Goal: Task Accomplishment & Management: Complete application form

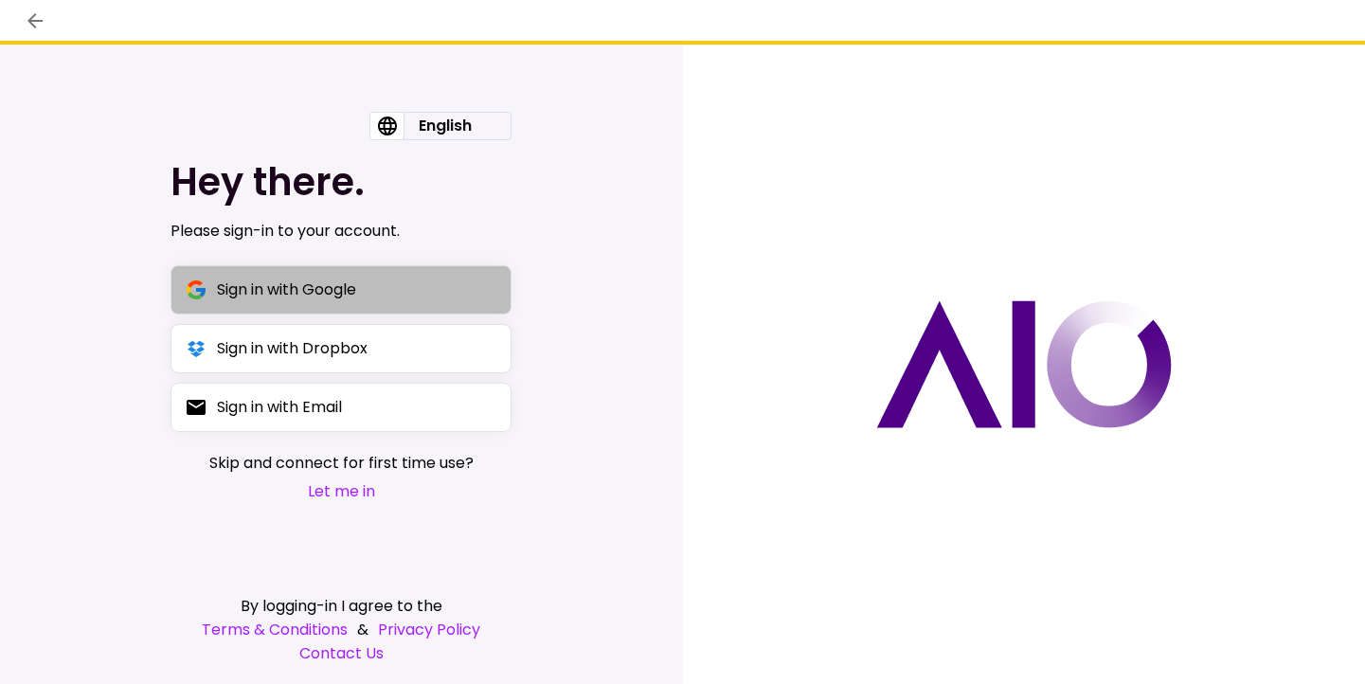
click at [438, 297] on button "Sign in with Google" at bounding box center [341, 289] width 341 height 49
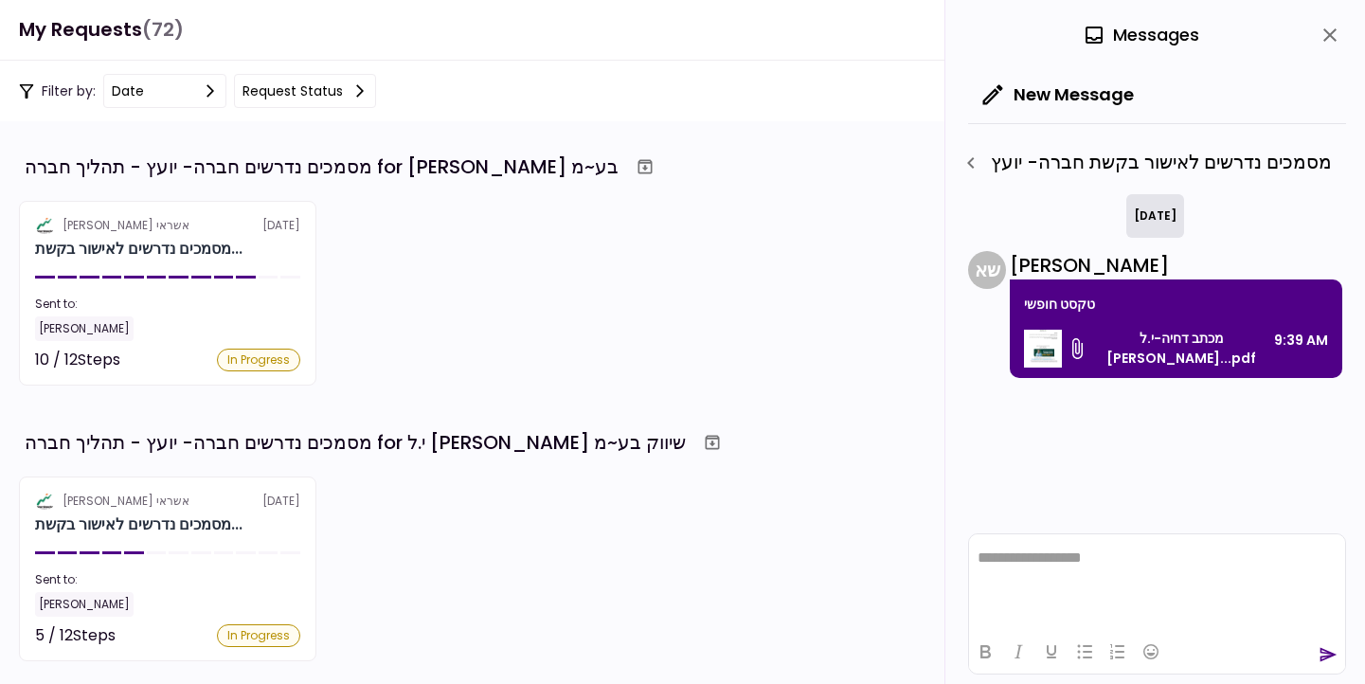
click at [1038, 337] on img at bounding box center [1043, 349] width 38 height 38
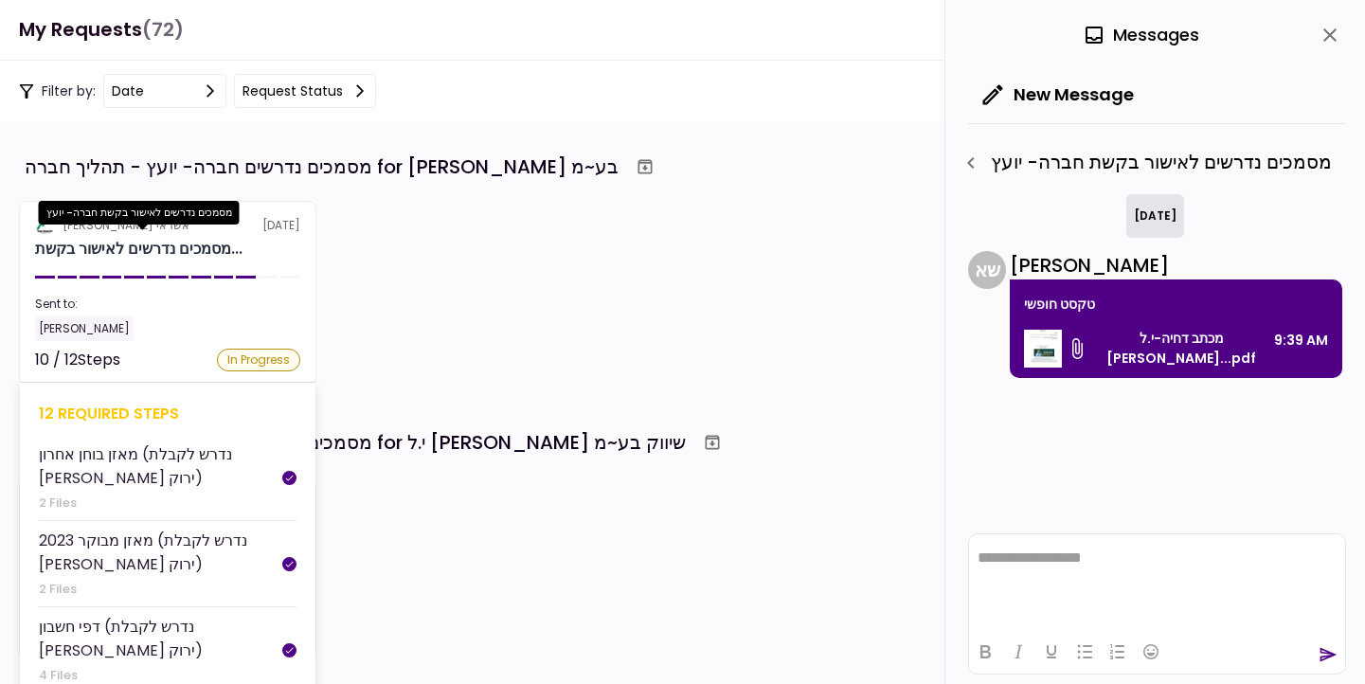
click at [205, 246] on div "מסמכים נדרשים לאישור בקשת..." at bounding box center [138, 249] width 207 height 23
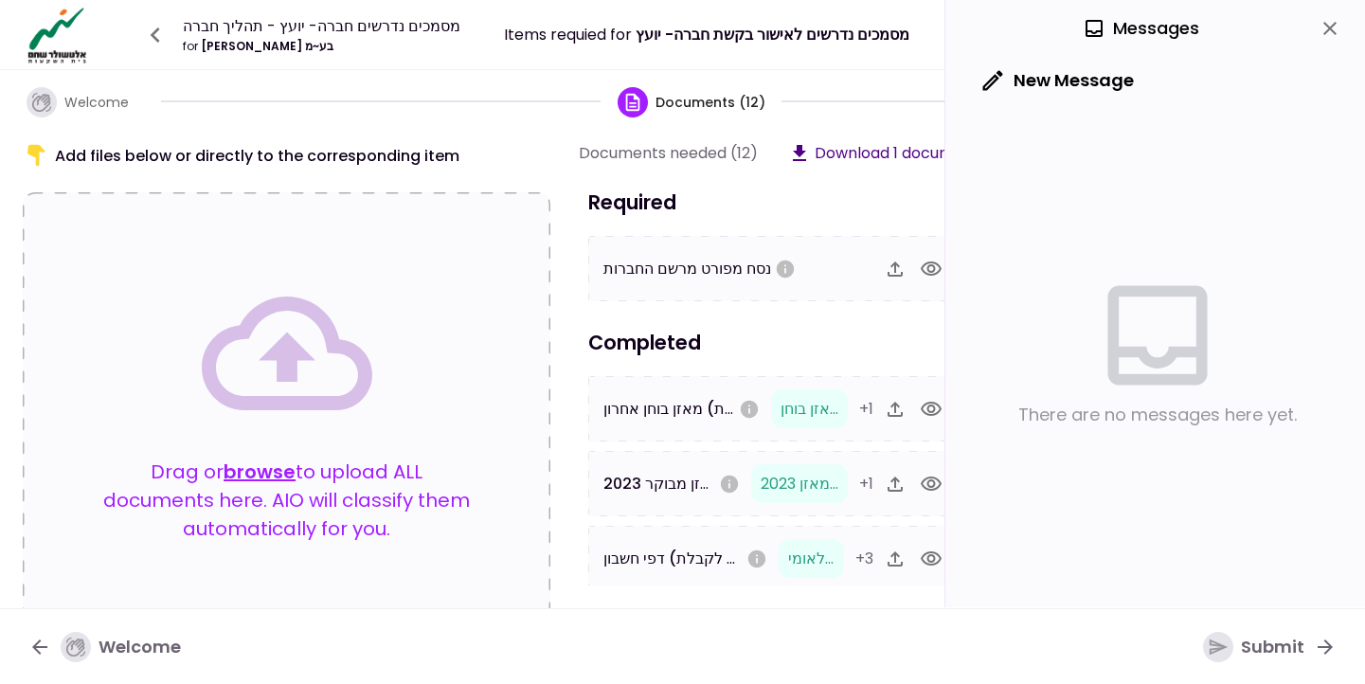
click at [1330, 22] on icon "close" at bounding box center [1330, 28] width 23 height 23
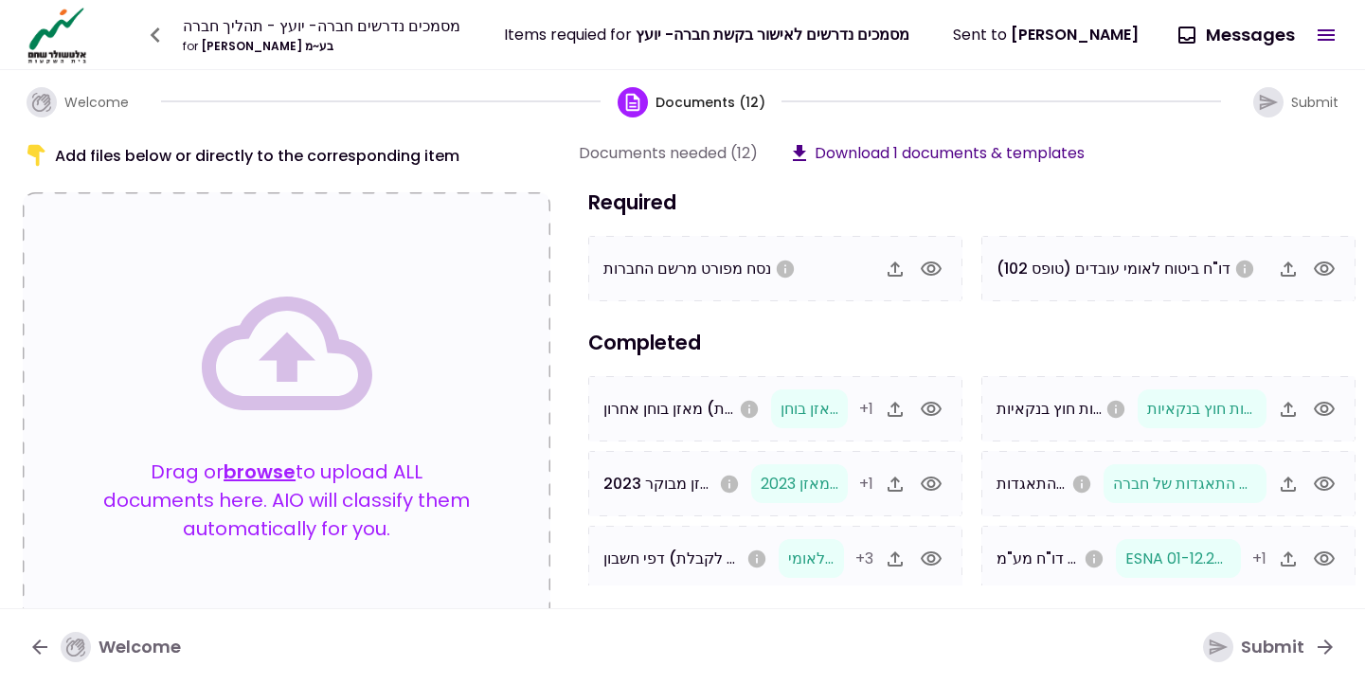
click at [1313, 279] on icon "button" at bounding box center [1324, 269] width 23 height 23
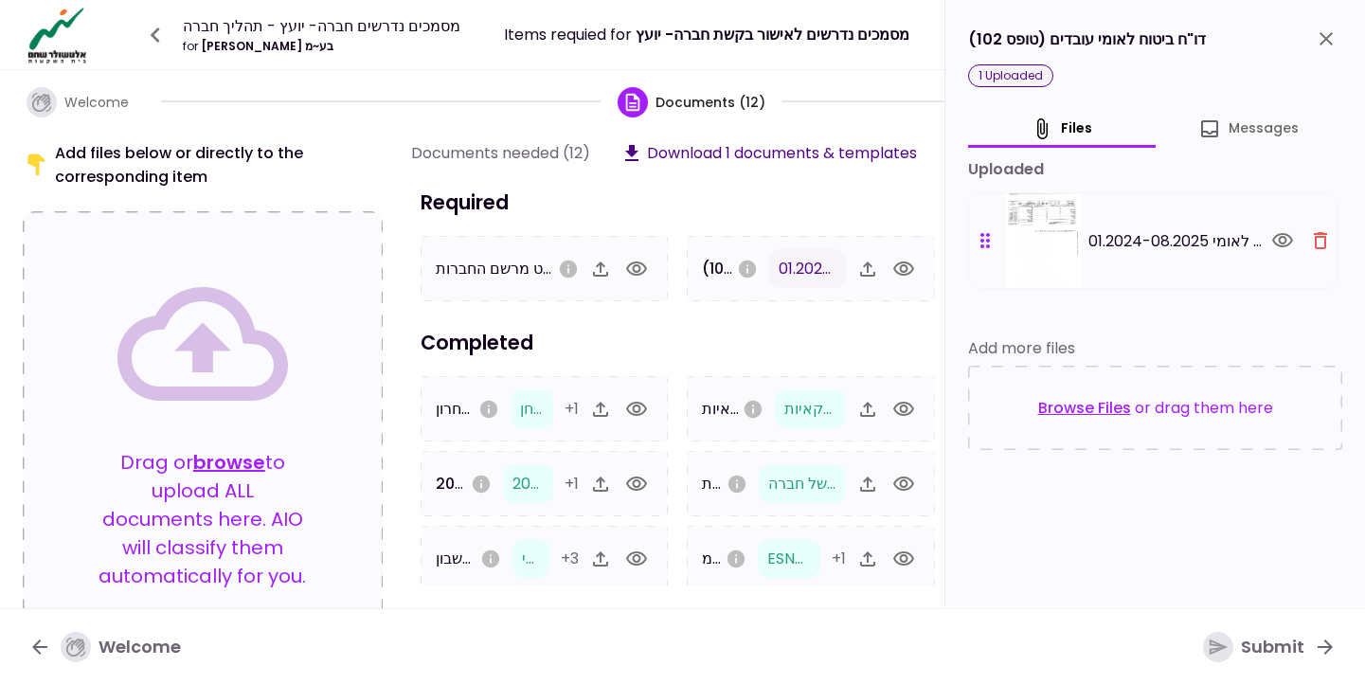
click at [1326, 37] on icon "close" at bounding box center [1326, 38] width 23 height 23
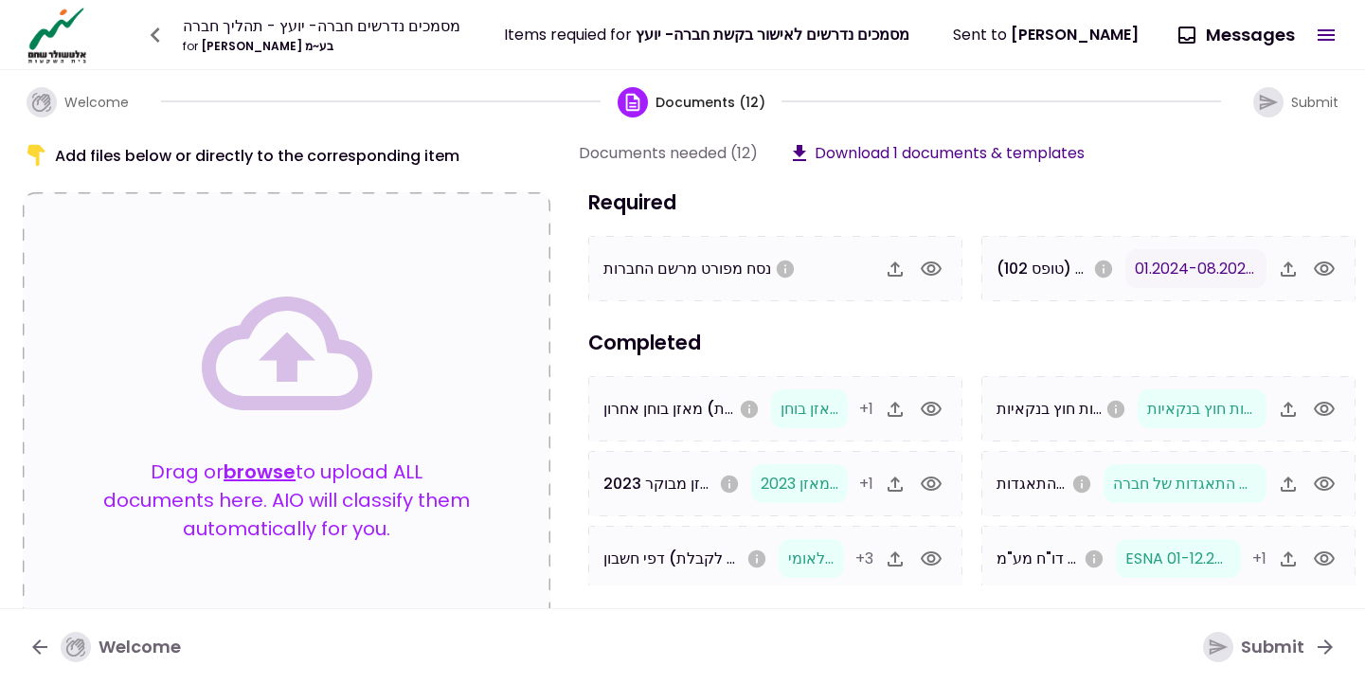
click at [1253, 646] on div "Submit" at bounding box center [1253, 647] width 101 height 30
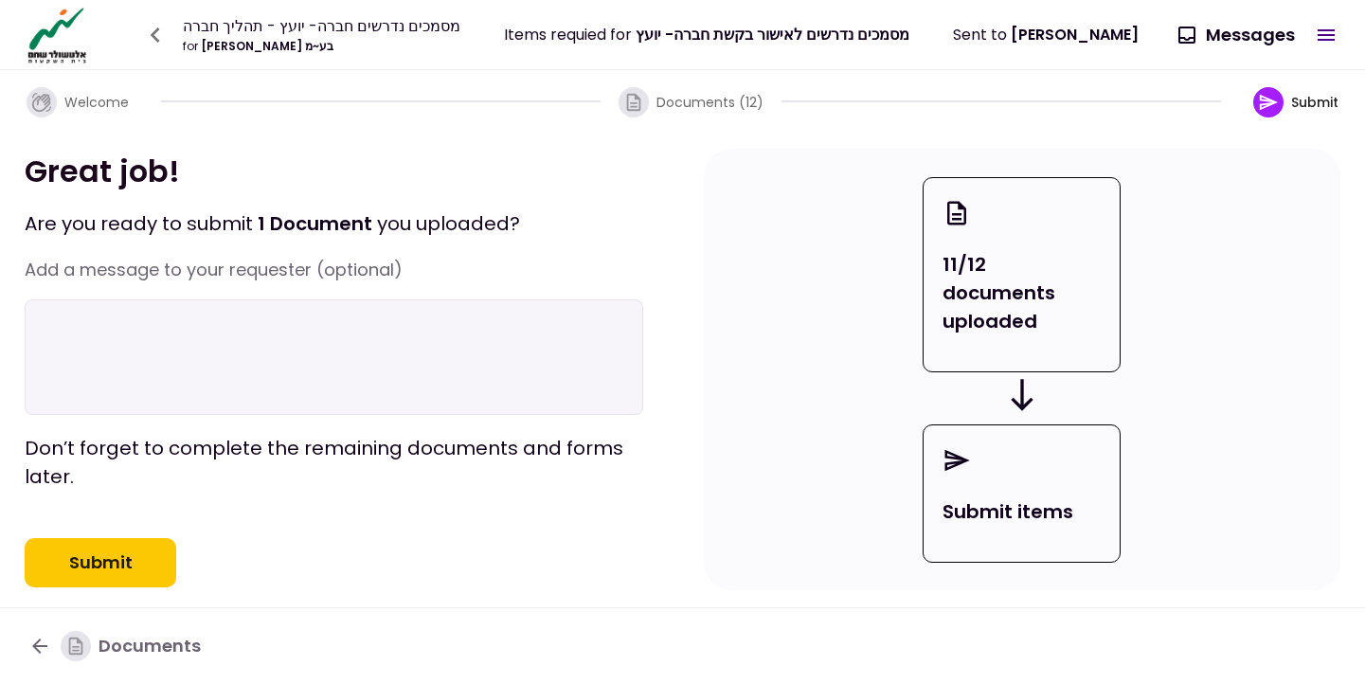
click at [152, 587] on button "Submit" at bounding box center [101, 562] width 152 height 49
